Goal: Find specific page/section: Find specific page/section

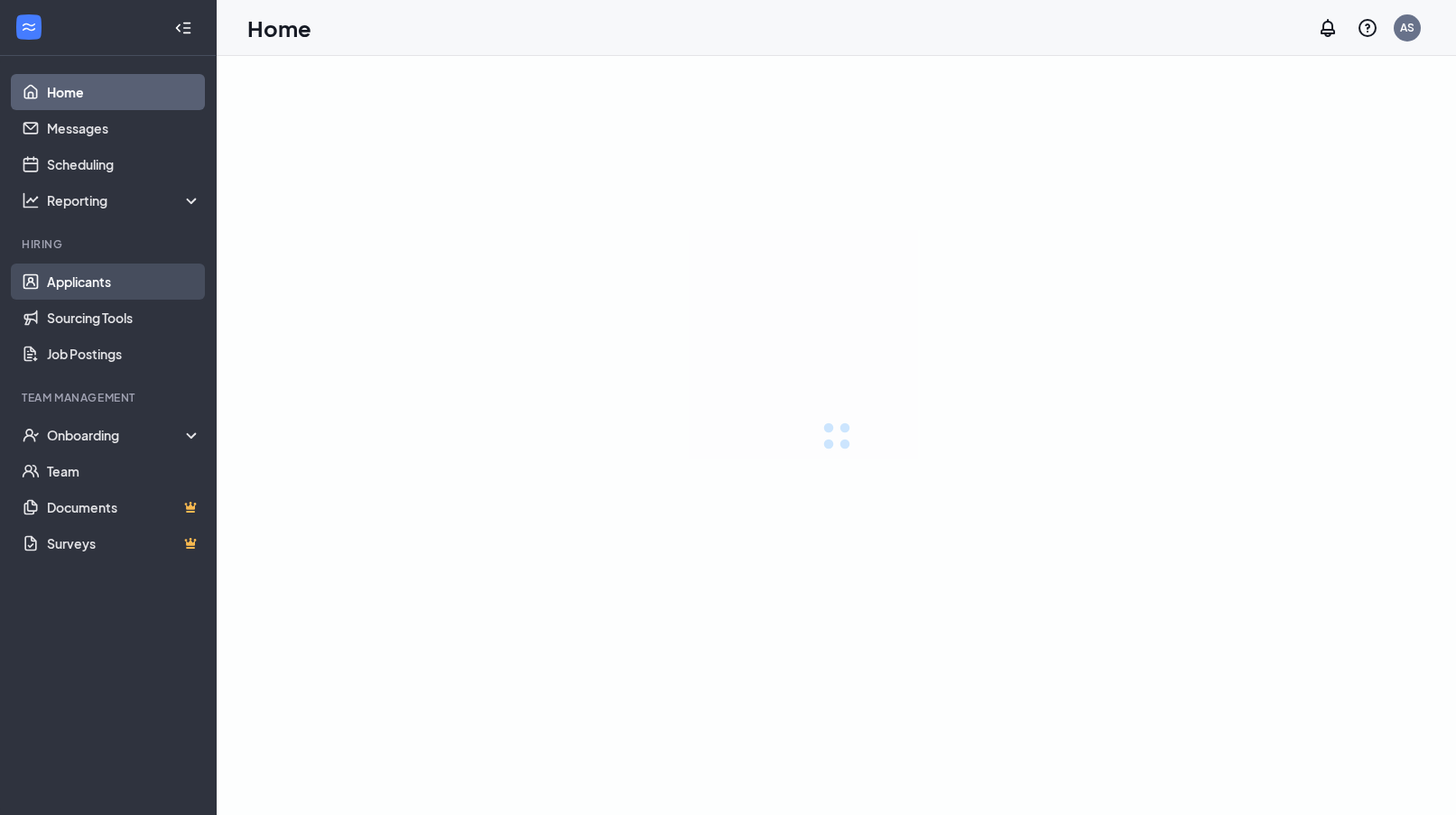
click at [65, 272] on link "Applicants" at bounding box center [123, 281] width 154 height 36
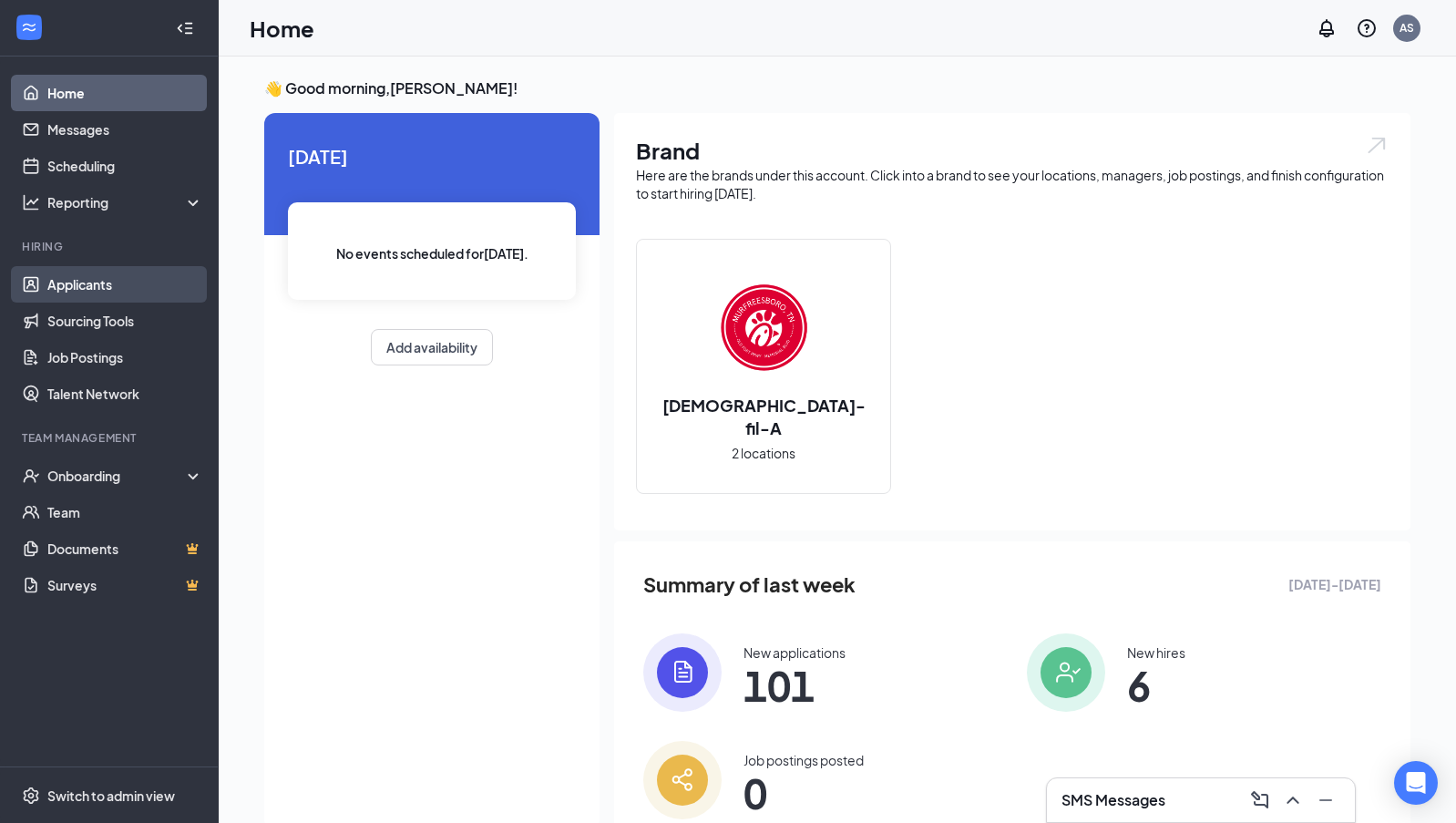
click at [71, 292] on link "Applicants" at bounding box center [125, 283] width 156 height 36
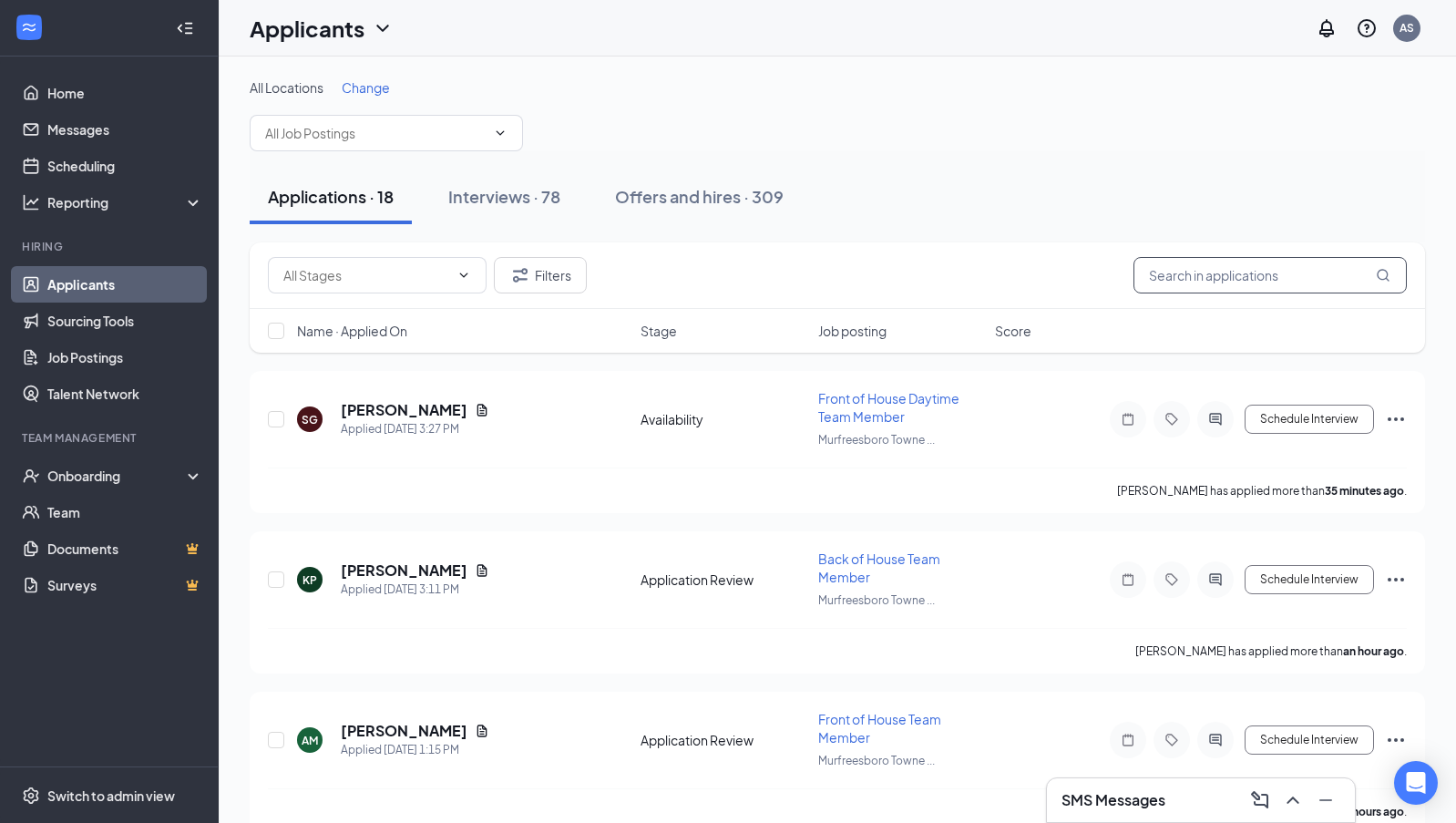
click at [1196, 283] on input "text" at bounding box center [1270, 275] width 274 height 36
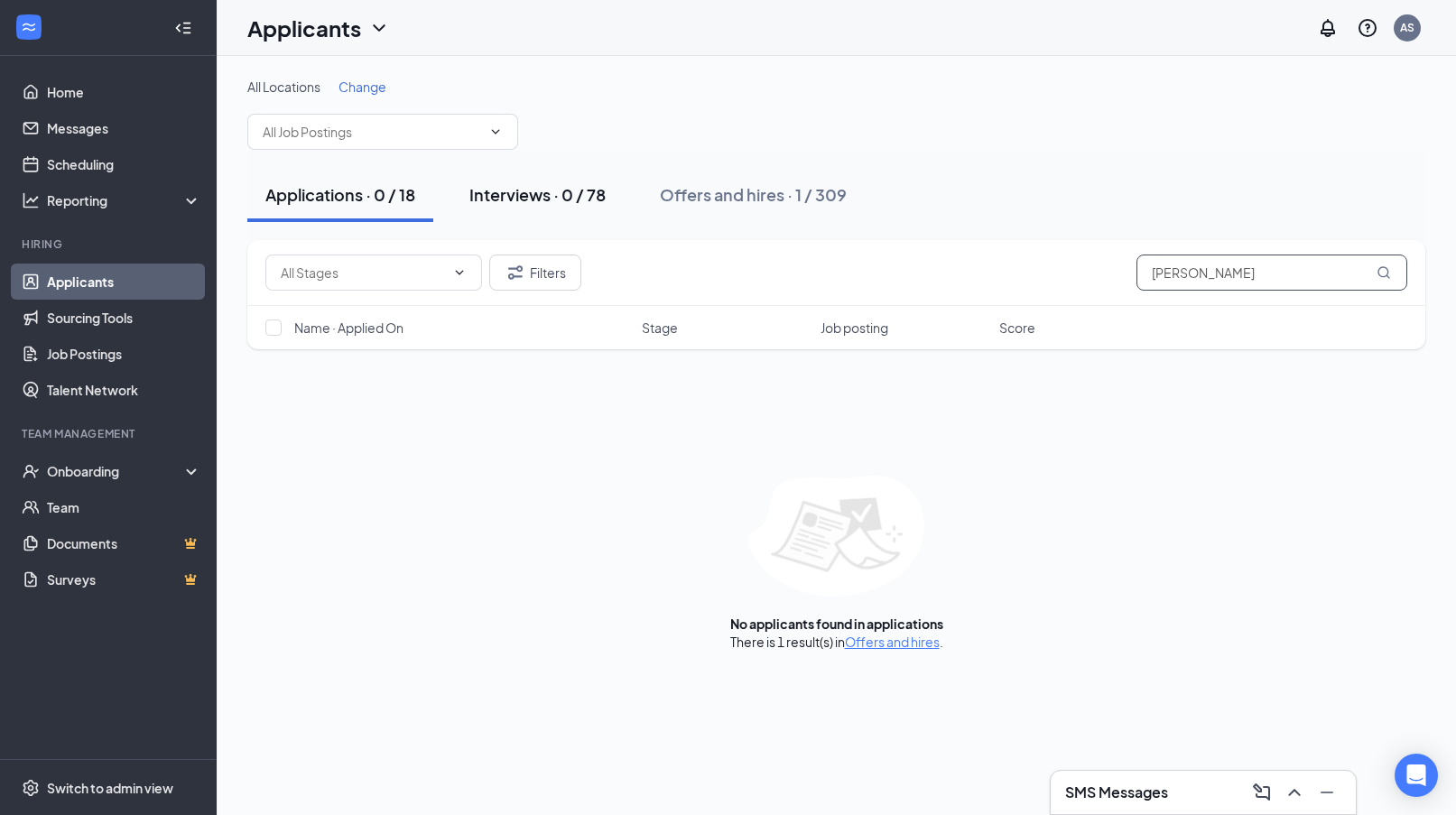
type input "[PERSON_NAME]"
click at [564, 196] on div "Interviews · 0 / 78" at bounding box center [537, 194] width 136 height 22
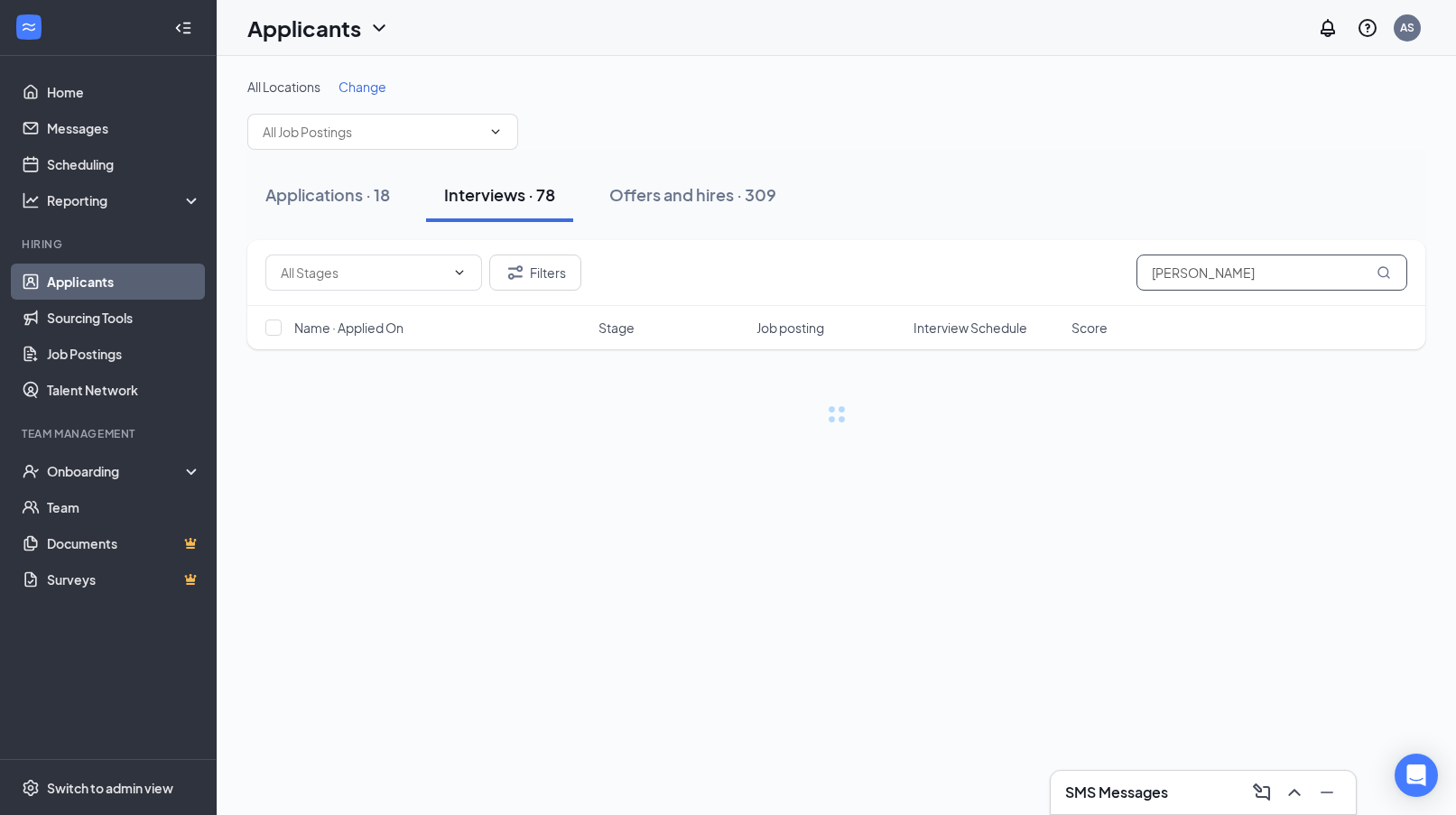
click at [1161, 275] on input "[PERSON_NAME]" at bounding box center [1271, 272] width 271 height 36
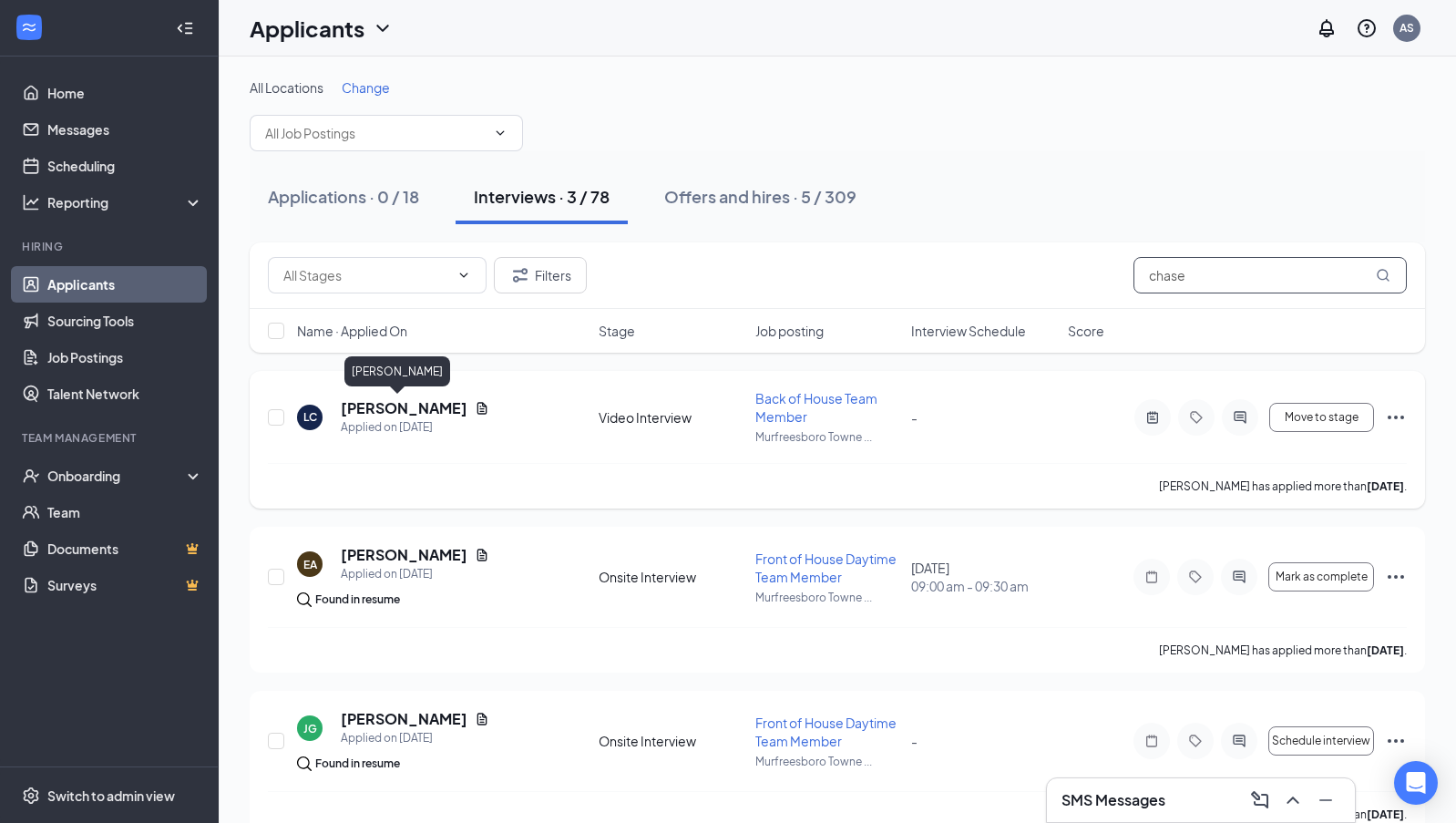
type input "chase"
click at [370, 412] on h5 "[PERSON_NAME]" at bounding box center [404, 408] width 126 height 20
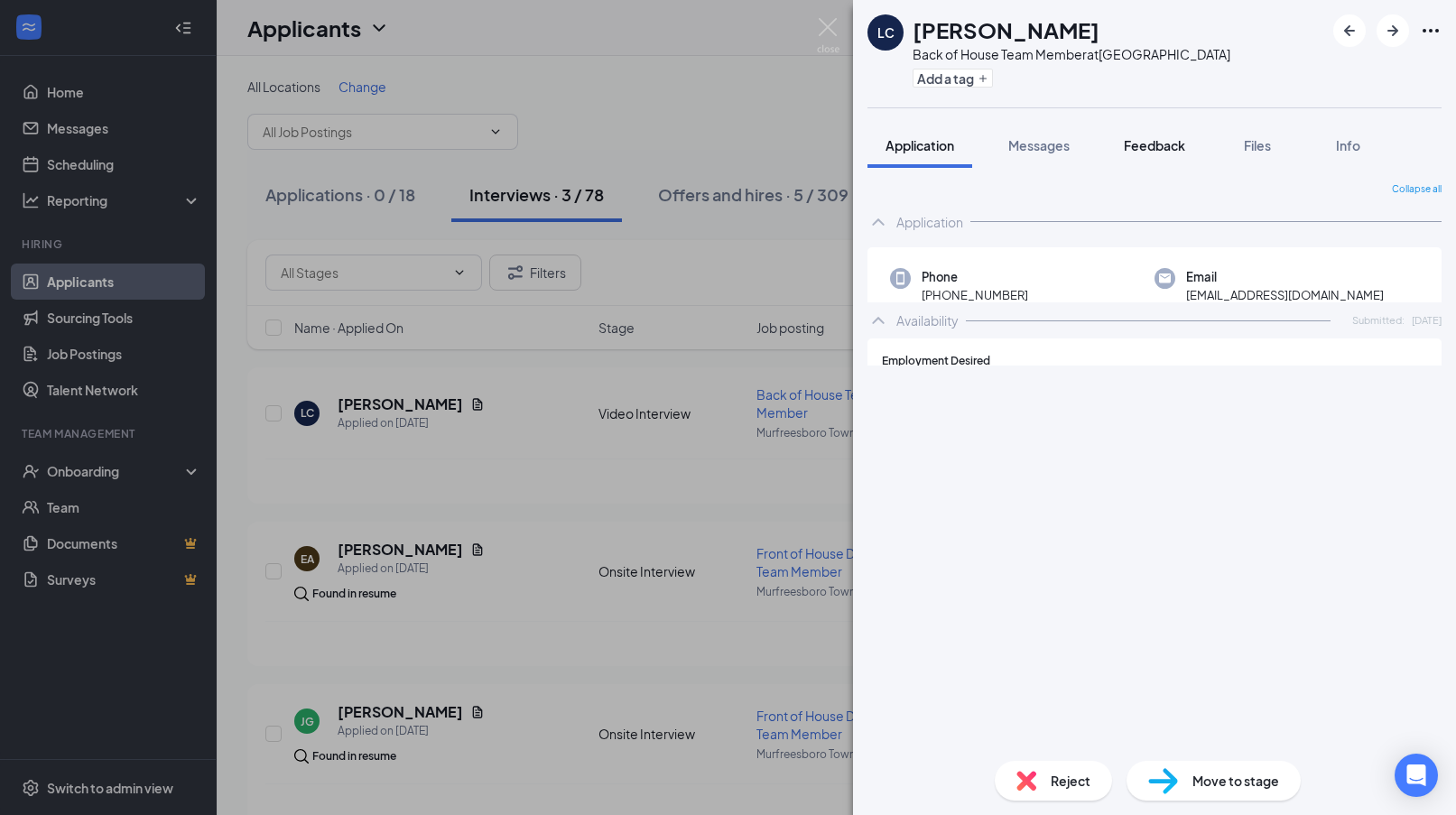
click at [1155, 152] on span "Feedback" at bounding box center [1154, 145] width 61 height 17
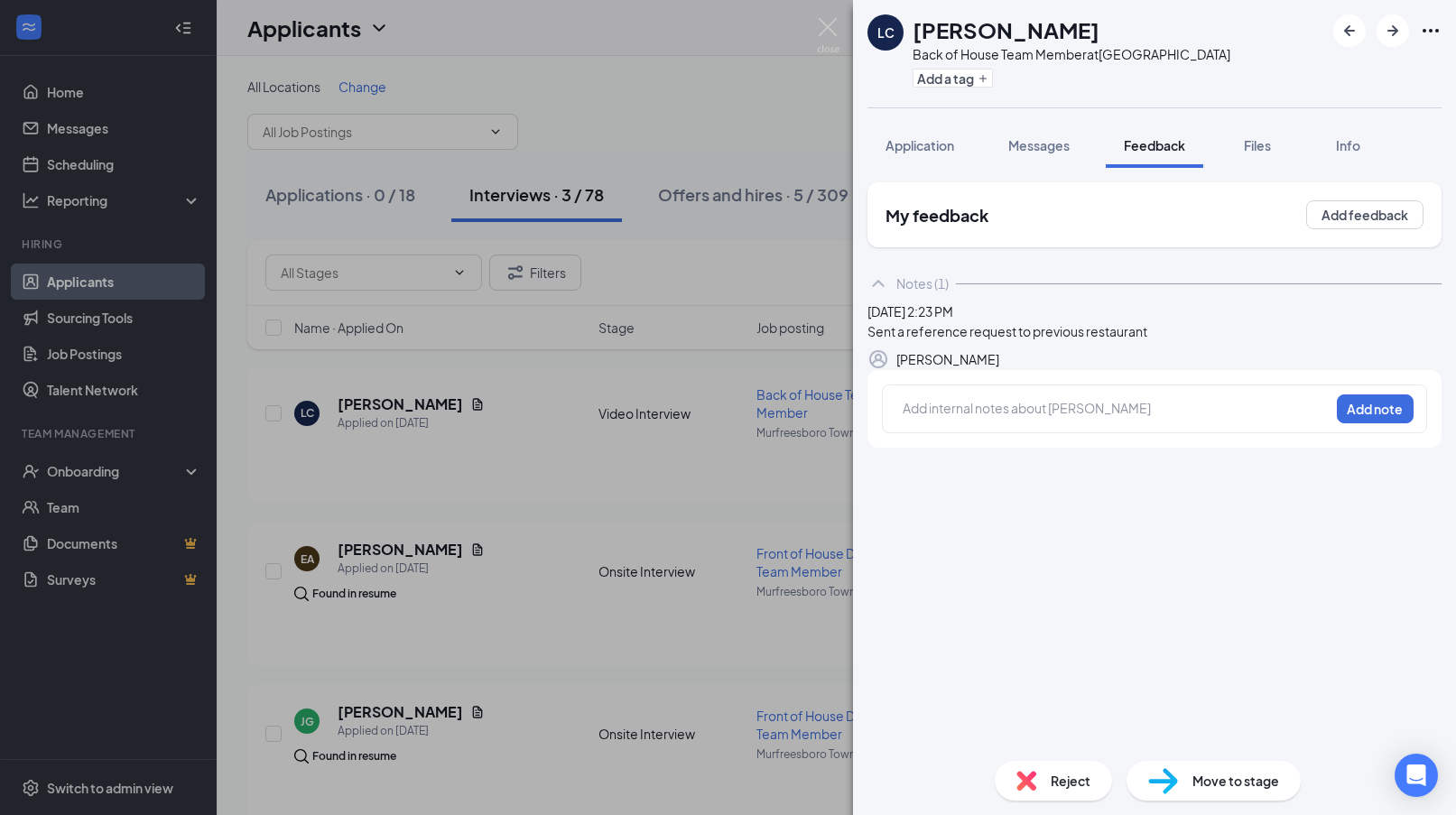
click at [997, 418] on div at bounding box center [1116, 409] width 425 height 19
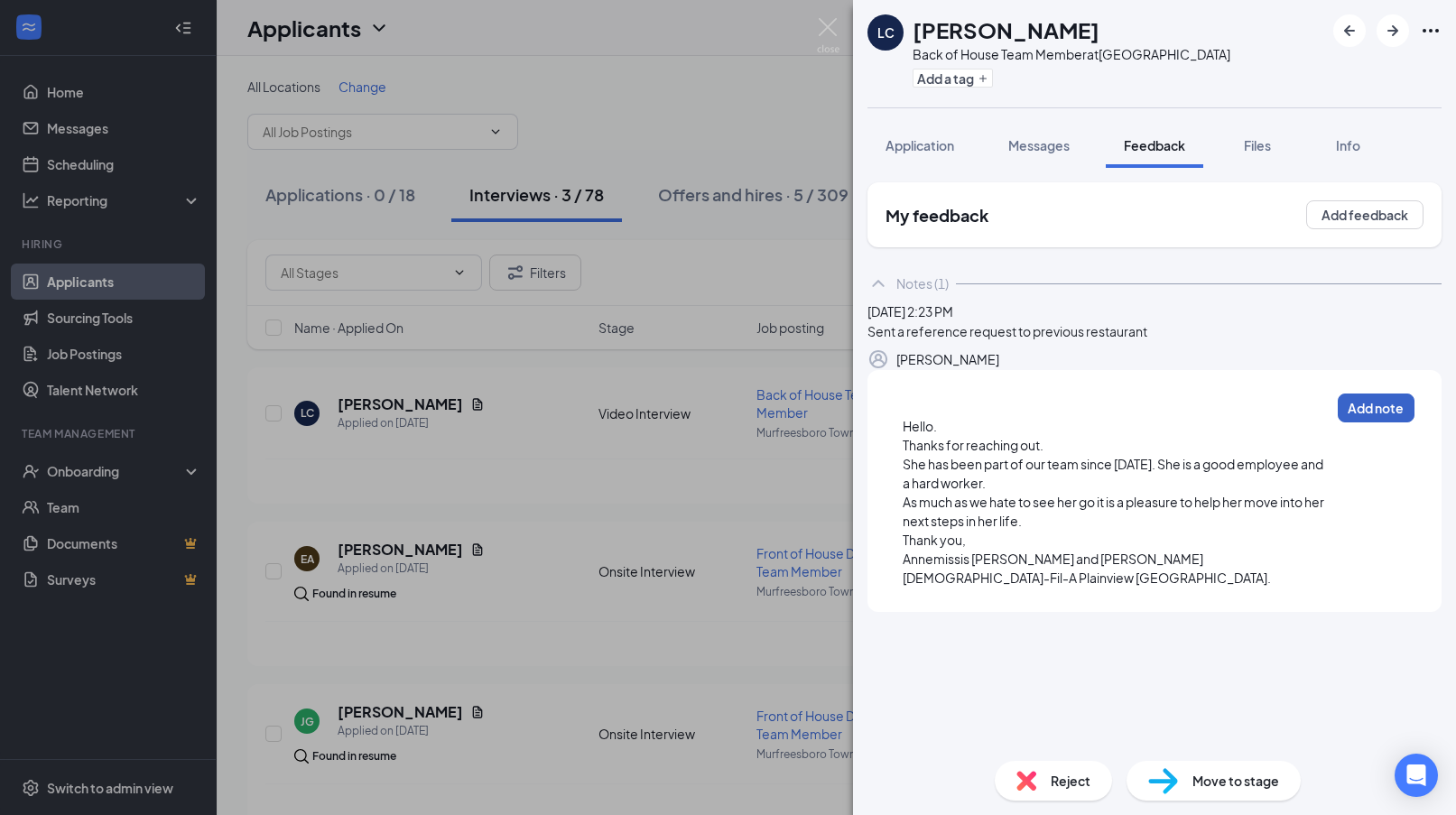
click at [1364, 423] on button "Add note" at bounding box center [1375, 408] width 77 height 29
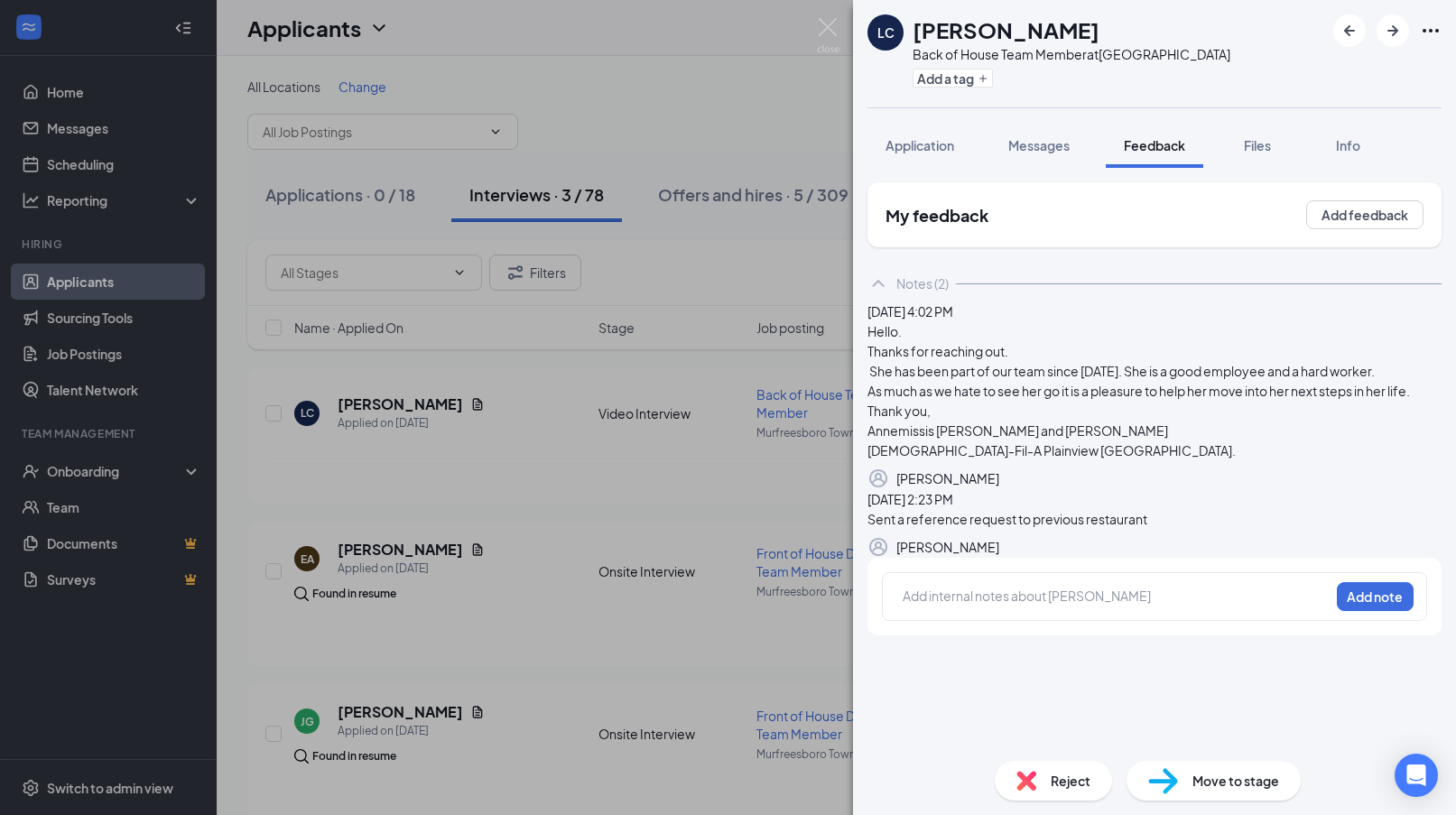
click at [538, 369] on div "LC [PERSON_NAME] Back of House Team Member at [GEOGRAPHIC_DATA] Add a tag Appli…" at bounding box center [728, 407] width 1456 height 815
